Goal: Task Accomplishment & Management: Complete application form

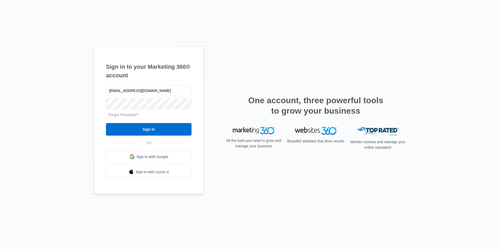
type input "highgroundelectric@gmail.com"
click at [166, 131] on input "Sign In" at bounding box center [149, 129] width 86 height 13
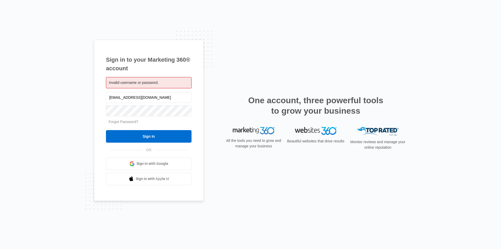
click at [169, 81] on div "Invalid username or password." at bounding box center [149, 82] width 86 height 11
click at [170, 168] on link "Sign in with Google" at bounding box center [149, 163] width 86 height 13
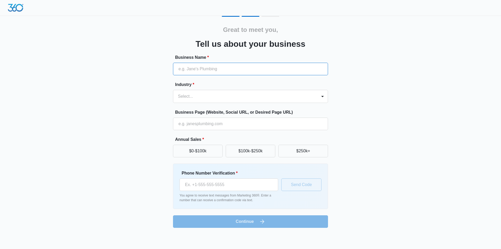
click at [245, 67] on input "Business Name *" at bounding box center [250, 69] width 155 height 13
type input "High Ground Electric"
click at [181, 96] on div at bounding box center [244, 96] width 132 height 7
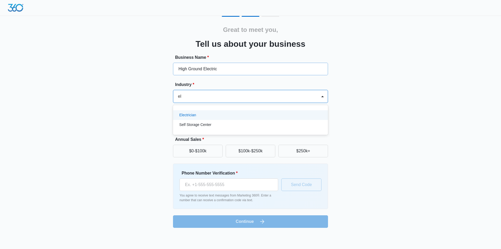
type input "ele"
click at [197, 113] on div "Electrician" at bounding box center [249, 114] width 141 height 5
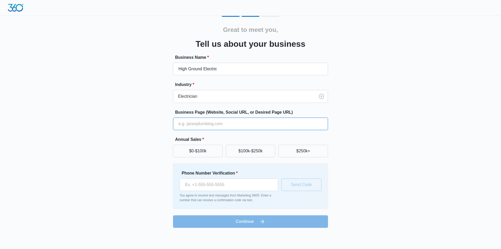
click at [245, 123] on input "Business Page (Website, Social URL, or Desired Page URL)" at bounding box center [250, 123] width 155 height 13
type input "[URL][DOMAIN_NAME]"
